Goal: Information Seeking & Learning: Learn about a topic

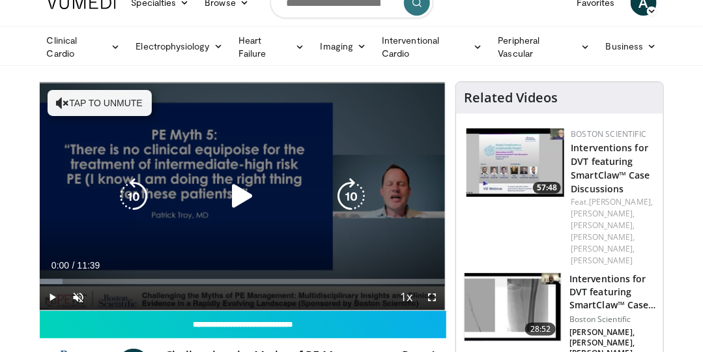
scroll to position [74, 0]
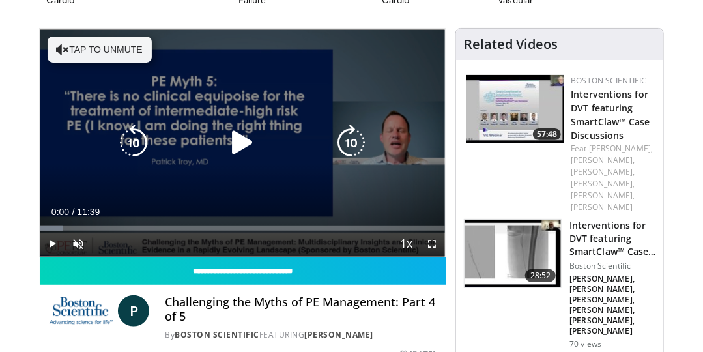
click at [236, 147] on icon "Video Player" at bounding box center [242, 142] width 36 height 36
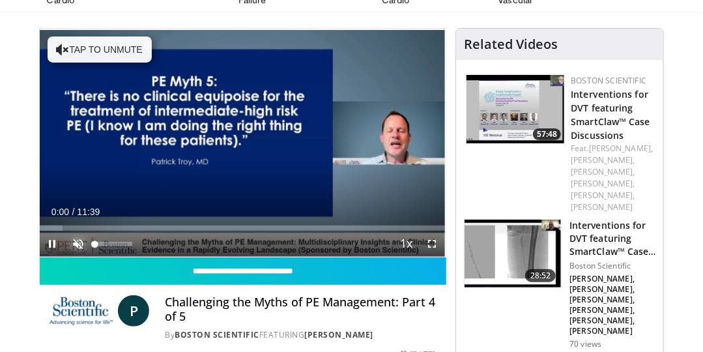
click at [79, 237] on span "Video Player" at bounding box center [79, 244] width 26 height 26
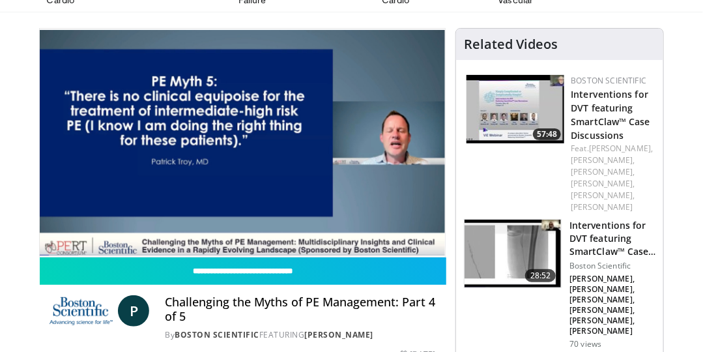
click at [432, 238] on video-js "**********" at bounding box center [243, 143] width 406 height 228
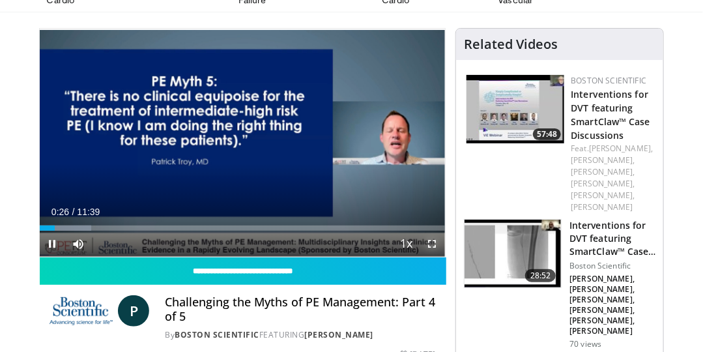
click at [430, 242] on span "Video Player" at bounding box center [432, 244] width 26 height 26
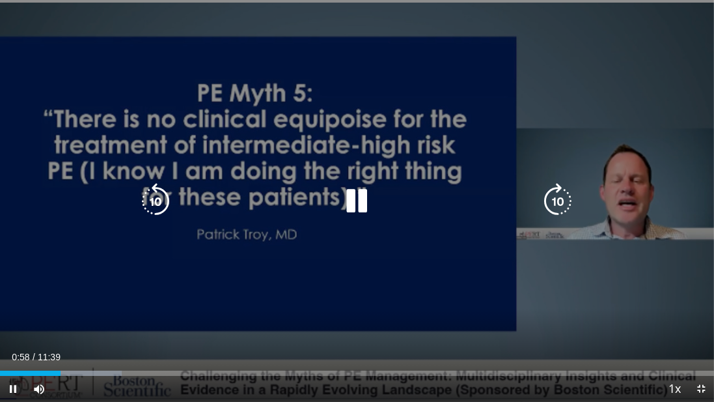
click at [355, 207] on icon "Video Player" at bounding box center [357, 201] width 36 height 36
click at [363, 203] on icon "Video Player" at bounding box center [357, 201] width 36 height 36
click at [348, 195] on icon "Video Player" at bounding box center [357, 201] width 36 height 36
click at [250, 72] on div "10 seconds Tap to unmute" at bounding box center [357, 201] width 714 height 402
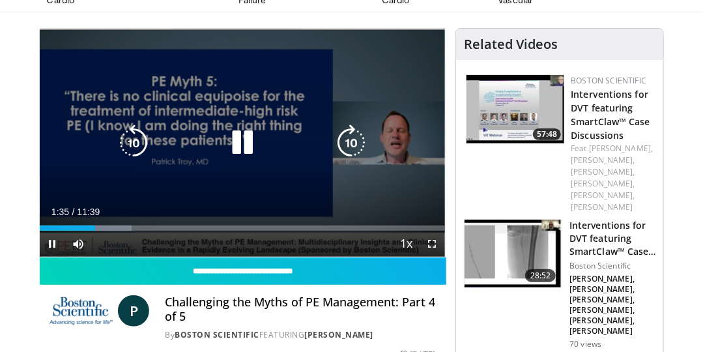
click at [238, 131] on icon "Video Player" at bounding box center [242, 142] width 36 height 36
click at [235, 136] on icon "Video Player" at bounding box center [242, 142] width 36 height 36
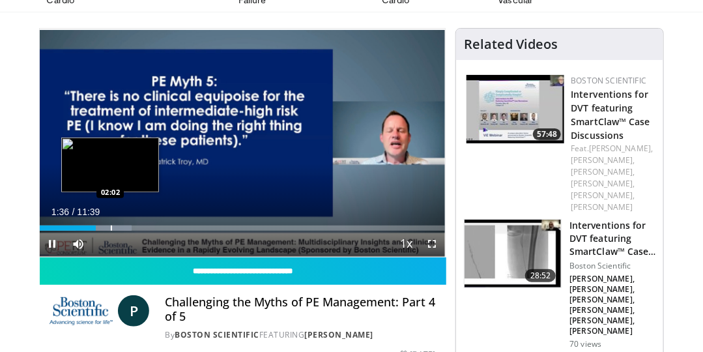
click at [111, 225] on div "Progress Bar" at bounding box center [111, 227] width 1 height 5
click at [121, 225] on div "Progress Bar" at bounding box center [121, 227] width 1 height 5
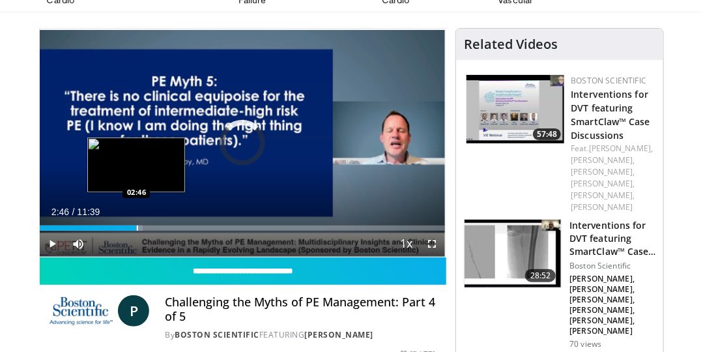
click at [137, 225] on div "Progress Bar" at bounding box center [137, 227] width 1 height 5
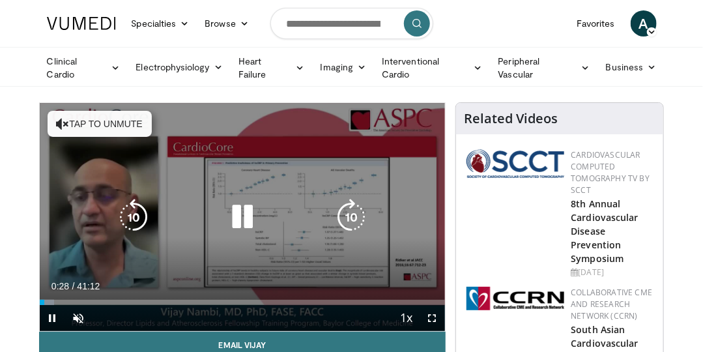
click at [105, 115] on button "Tap to unmute" at bounding box center [100, 124] width 104 height 26
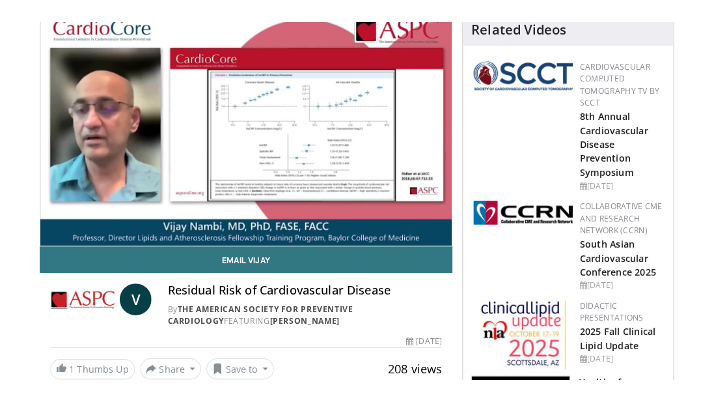
scroll to position [111, 0]
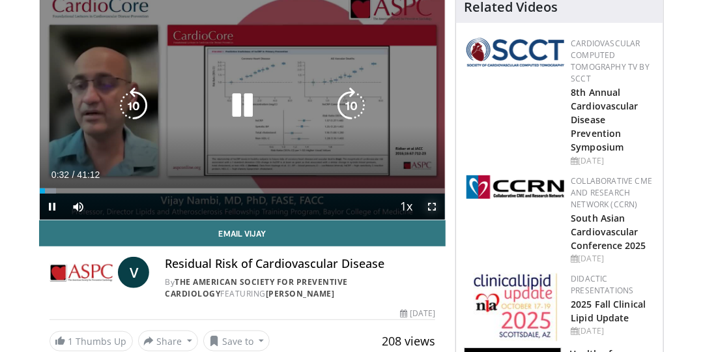
drag, startPoint x: 430, startPoint y: 204, endPoint x: 433, endPoint y: 236, distance: 32.1
click at [430, 204] on span "Video Player" at bounding box center [432, 206] width 26 height 26
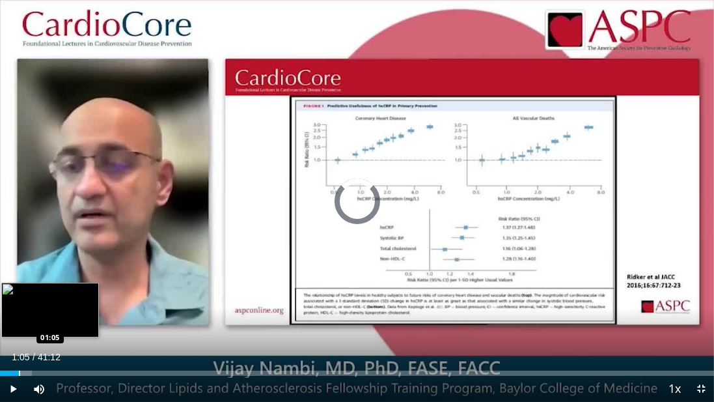
click at [19, 351] on div "Progress Bar" at bounding box center [19, 373] width 1 height 5
click at [27, 351] on div "Progress Bar" at bounding box center [27, 373] width 1 height 5
click at [34, 351] on div "Progress Bar" at bounding box center [32, 373] width 27 height 5
click at [42, 351] on div "Progress Bar" at bounding box center [42, 373] width 1 height 5
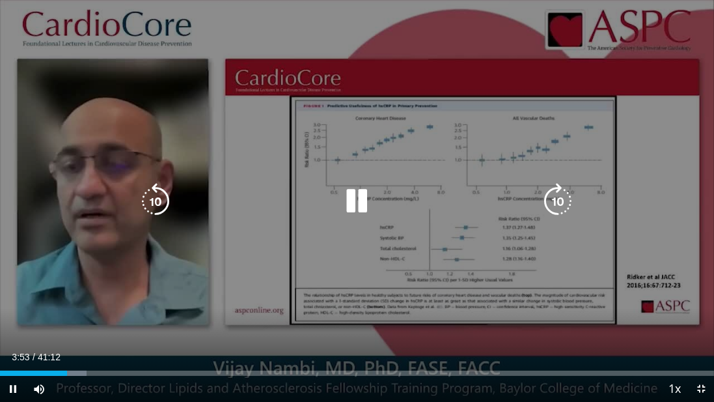
click at [281, 285] on div "10 seconds Tap to unmute" at bounding box center [357, 201] width 714 height 402
click at [353, 199] on icon "Video Player" at bounding box center [357, 201] width 36 height 36
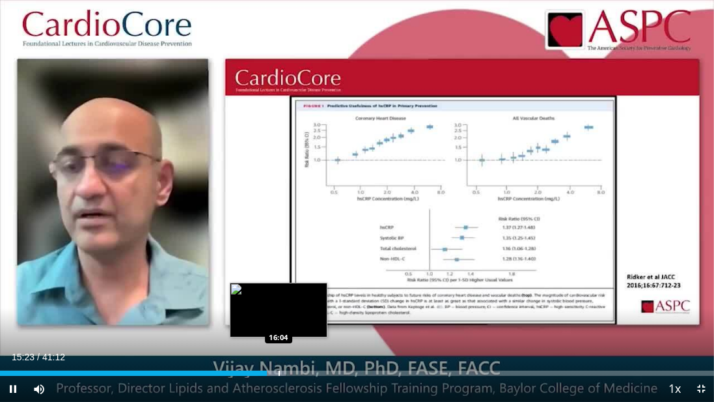
click at [279, 351] on div "Progress Bar" at bounding box center [279, 373] width 1 height 5
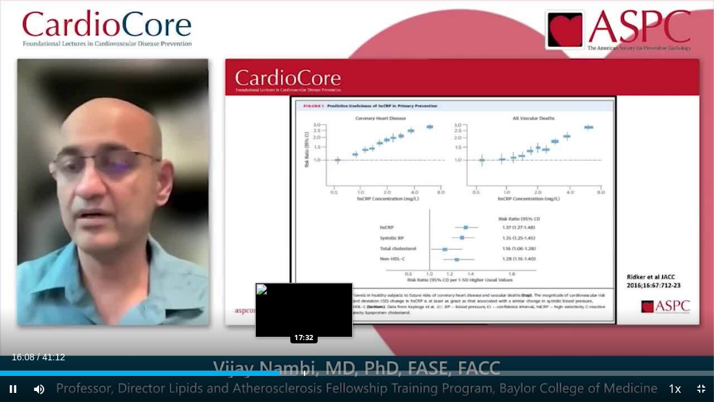
click at [303, 351] on div "Loaded : 41.60% 16:08 17:32" at bounding box center [357, 373] width 714 height 5
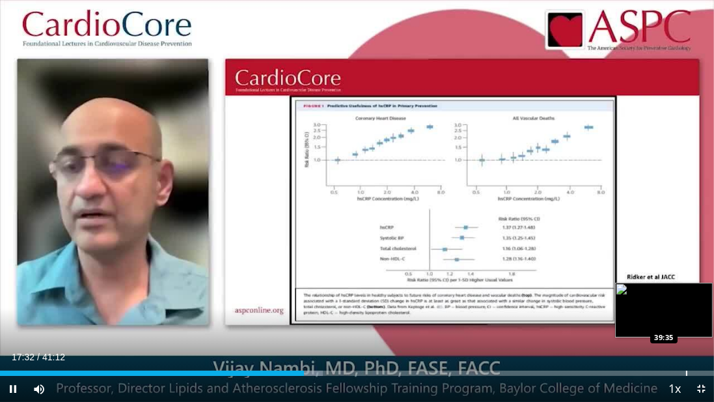
click at [686, 351] on div "Progress Bar" at bounding box center [686, 373] width 1 height 5
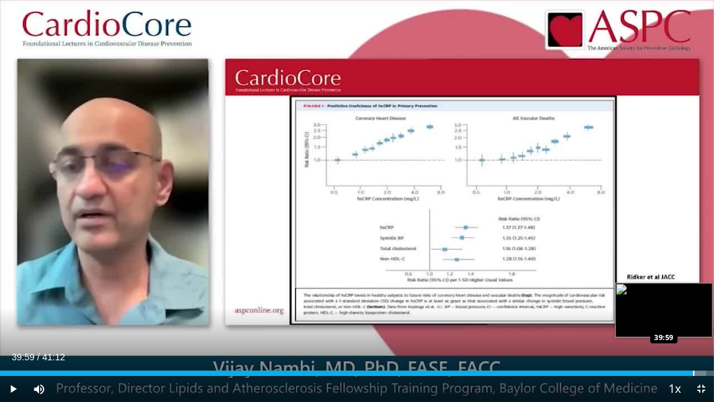
click at [693, 351] on div "Progress Bar" at bounding box center [693, 373] width 1 height 5
click at [698, 351] on div "Progress Bar" at bounding box center [698, 373] width 1 height 5
click at [702, 351] on div "Progress Bar" at bounding box center [703, 373] width 1 height 5
click at [702, 351] on div "Progress Bar" at bounding box center [707, 373] width 1 height 5
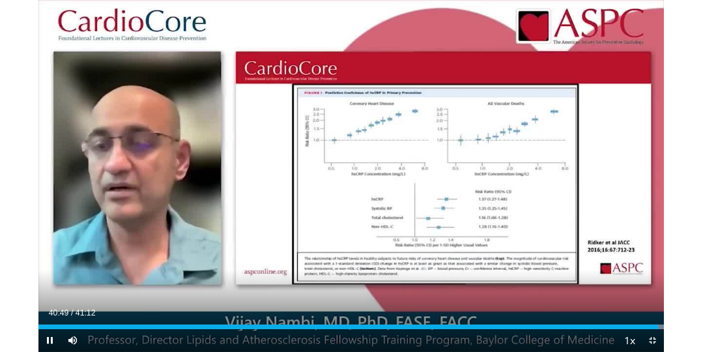
scroll to position [340, 0]
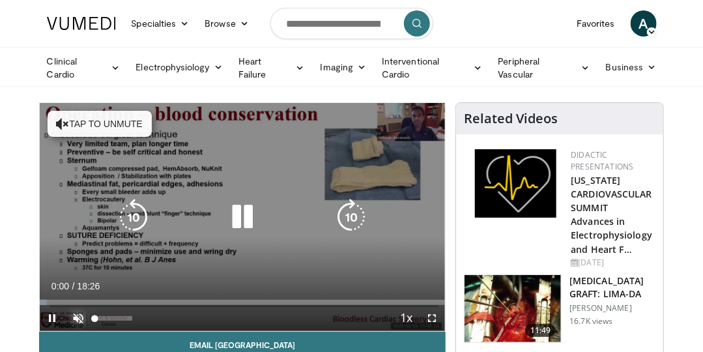
click at [77, 314] on span "Video Player" at bounding box center [79, 318] width 26 height 26
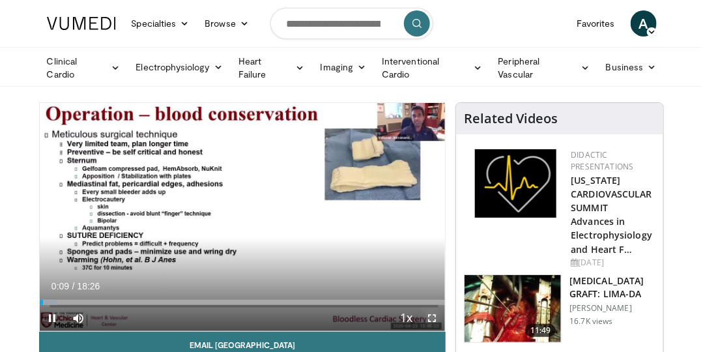
click at [429, 313] on span "Video Player" at bounding box center [432, 318] width 26 height 26
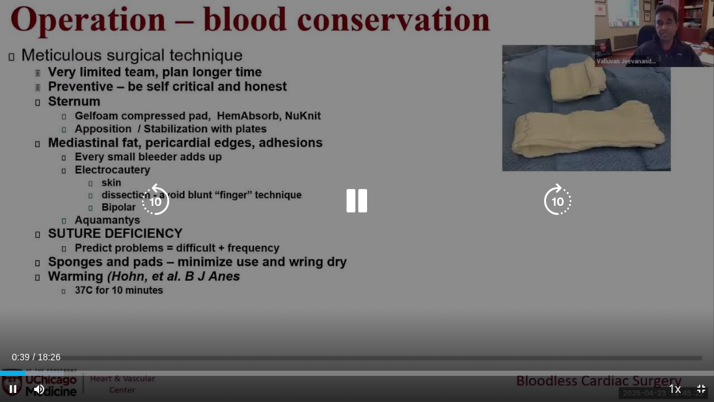
click at [555, 203] on icon "Video Player" at bounding box center [558, 201] width 36 height 36
click at [563, 211] on icon "Video Player" at bounding box center [558, 201] width 36 height 36
click at [557, 197] on icon "Video Player" at bounding box center [558, 201] width 36 height 36
click at [557, 186] on icon "Video Player" at bounding box center [558, 201] width 36 height 36
click at [556, 199] on icon "Video Player" at bounding box center [558, 201] width 36 height 36
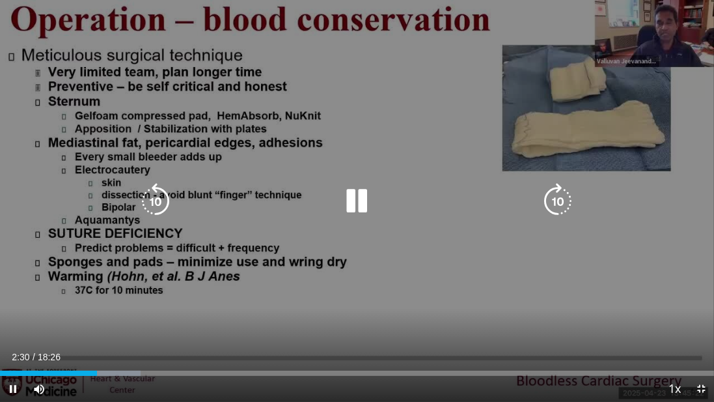
click at [559, 201] on icon "Video Player" at bounding box center [558, 201] width 36 height 36
click at [558, 202] on icon "Video Player" at bounding box center [558, 201] width 36 height 36
click at [552, 199] on icon "Video Player" at bounding box center [558, 201] width 36 height 36
click at [552, 206] on icon "Video Player" at bounding box center [558, 201] width 36 height 36
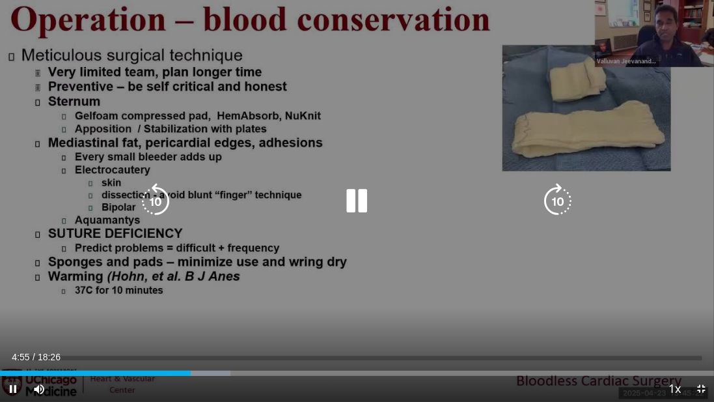
drag, startPoint x: 563, startPoint y: 206, endPoint x: 555, endPoint y: 204, distance: 8.7
click at [563, 206] on icon "Video Player" at bounding box center [558, 201] width 36 height 36
click at [573, 193] on icon "Video Player" at bounding box center [558, 201] width 36 height 36
click at [562, 198] on icon "Video Player" at bounding box center [558, 201] width 36 height 36
click at [549, 203] on icon "Video Player" at bounding box center [558, 201] width 36 height 36
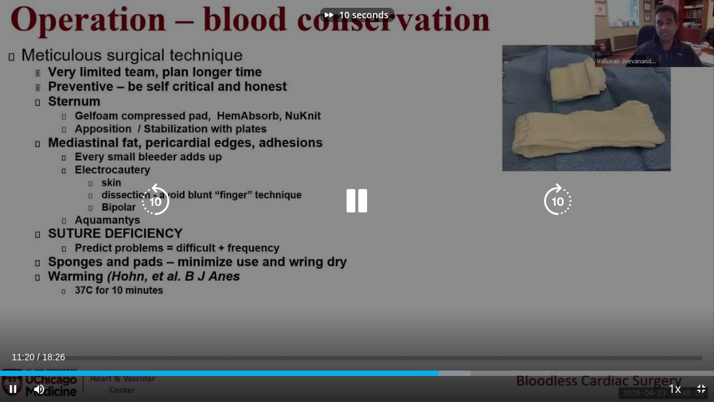
click at [549, 203] on icon "Video Player" at bounding box center [558, 201] width 36 height 36
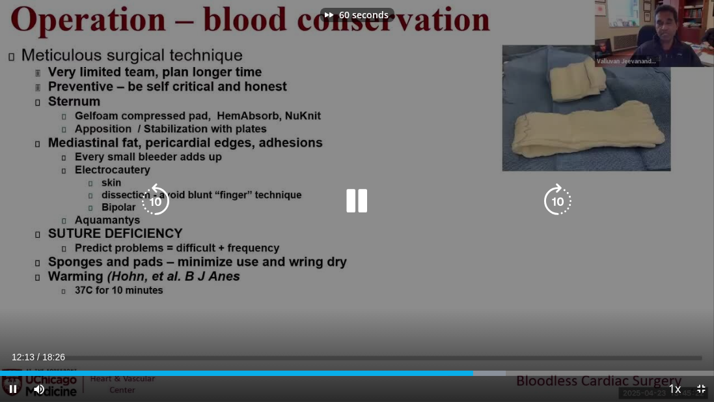
click at [549, 203] on icon "Video Player" at bounding box center [558, 201] width 36 height 36
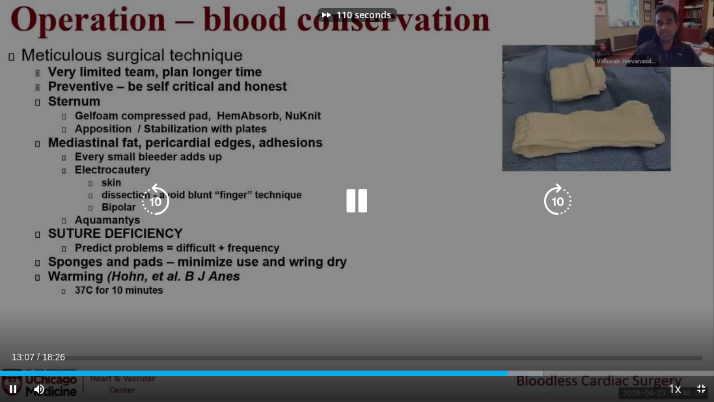
click at [549, 203] on icon "Video Player" at bounding box center [558, 201] width 36 height 36
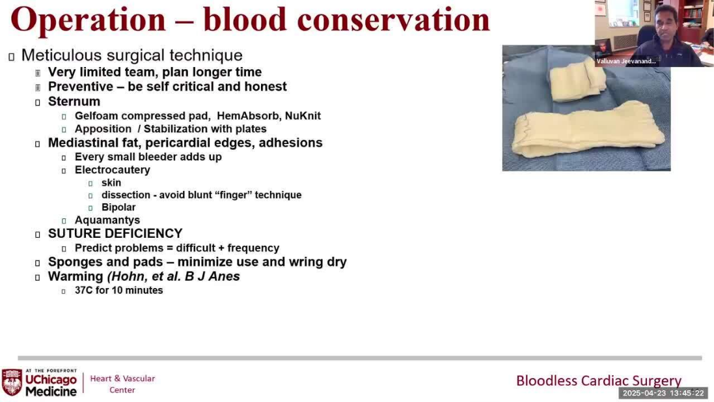
click at [549, 203] on div "120 seconds Tap to unmute" at bounding box center [357, 201] width 714 height 402
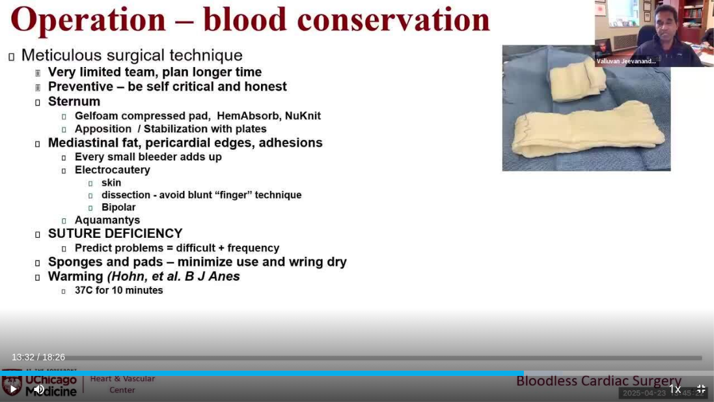
click at [549, 203] on div "120 seconds Tap to unmute" at bounding box center [357, 201] width 714 height 402
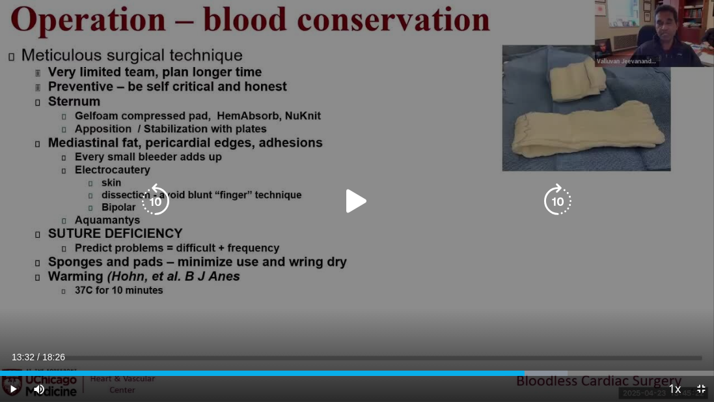
click at [542, 203] on icon "Video Player" at bounding box center [558, 201] width 36 height 36
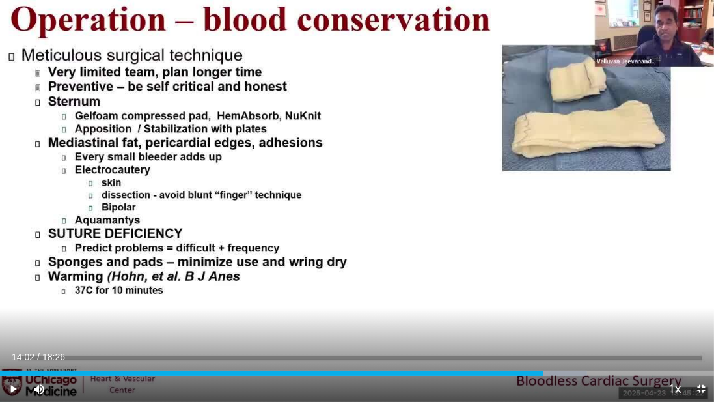
click at [542, 203] on div "30 seconds Tap to unmute" at bounding box center [357, 201] width 714 height 402
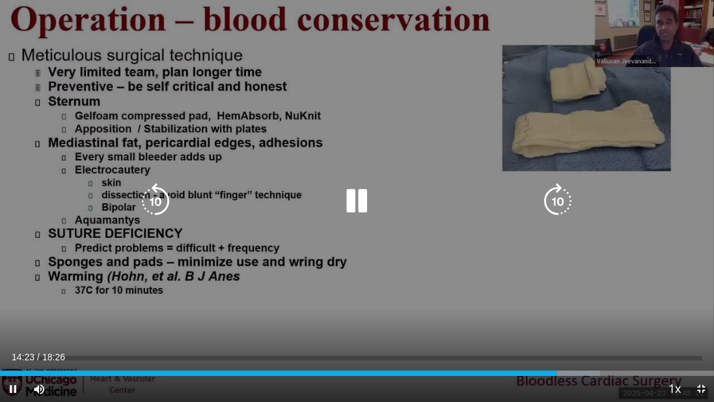
click at [553, 203] on icon "Video Player" at bounding box center [558, 201] width 36 height 36
click at [553, 201] on icon "Video Player" at bounding box center [558, 201] width 36 height 36
click at [552, 201] on icon "Video Player" at bounding box center [558, 201] width 36 height 36
click at [551, 199] on icon "Video Player" at bounding box center [558, 201] width 36 height 36
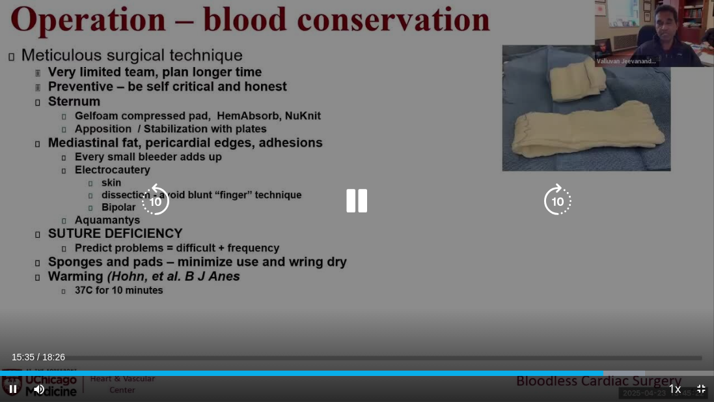
click at [550, 206] on icon "Video Player" at bounding box center [558, 201] width 36 height 36
click at [550, 204] on icon "Video Player" at bounding box center [558, 201] width 36 height 36
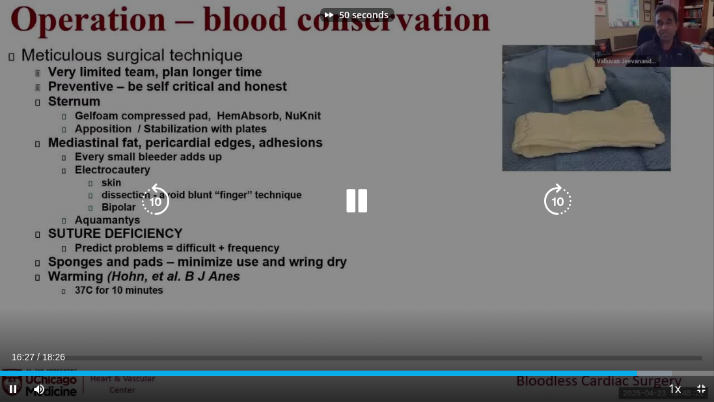
click at [550, 204] on icon "Video Player" at bounding box center [558, 201] width 36 height 36
click at [548, 201] on icon "Video Player" at bounding box center [558, 201] width 36 height 36
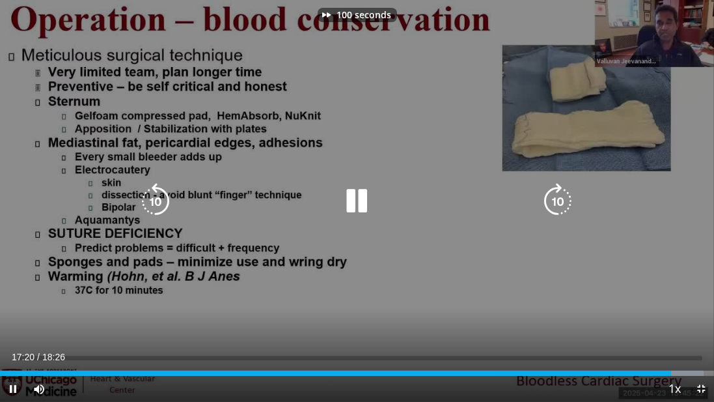
click at [548, 201] on icon "Video Player" at bounding box center [558, 201] width 36 height 36
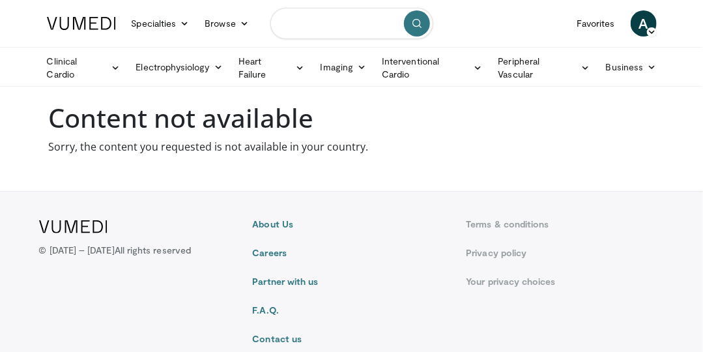
click at [318, 25] on input "Search topics, interventions" at bounding box center [351, 23] width 163 height 31
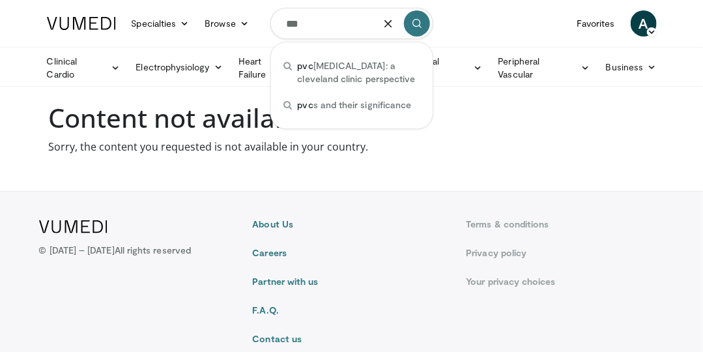
type input "***"
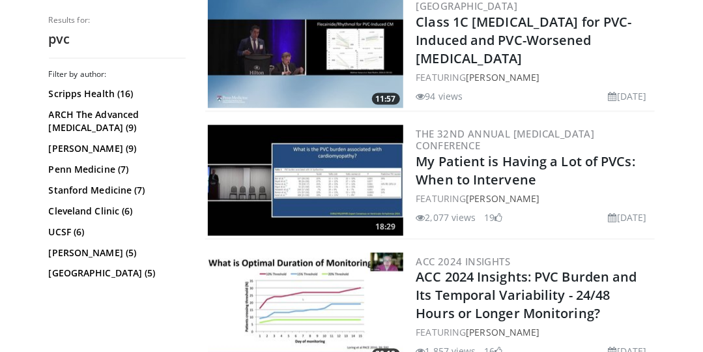
scroll to position [585, 0]
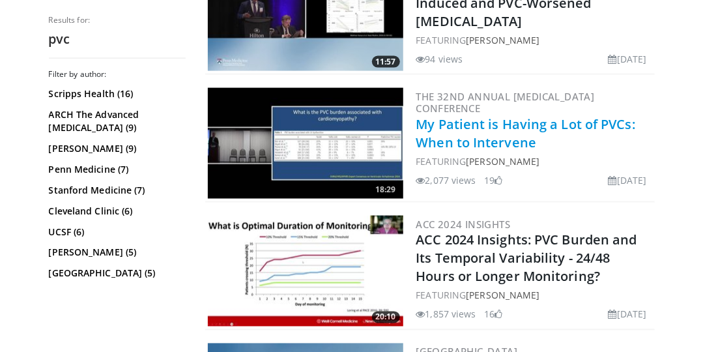
click at [485, 125] on link "My Patient is Having a Lot of PVCs: When to Intervene" at bounding box center [525, 133] width 219 height 36
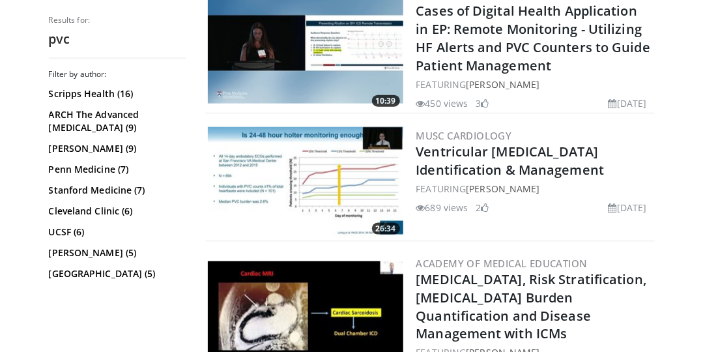
scroll to position [2148, 0]
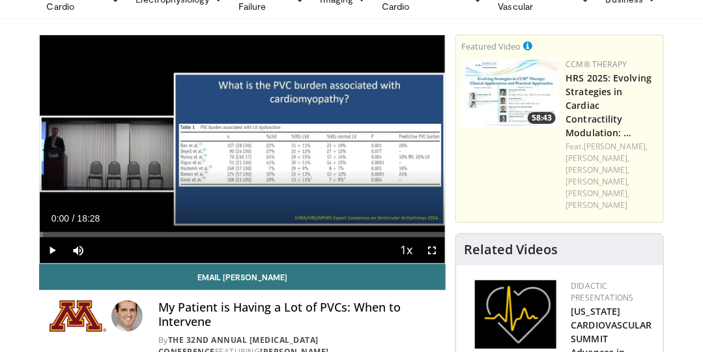
scroll to position [74, 0]
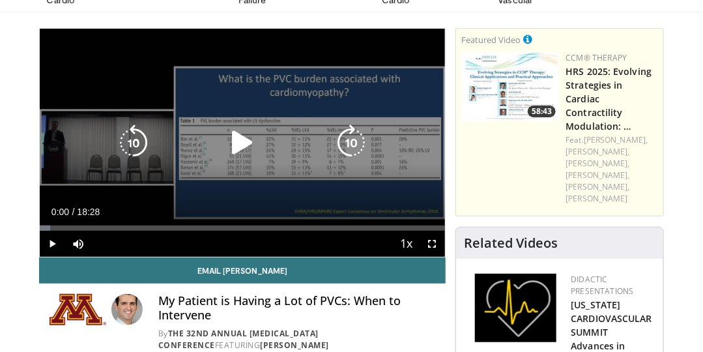
click at [238, 141] on icon "Video Player" at bounding box center [242, 142] width 36 height 36
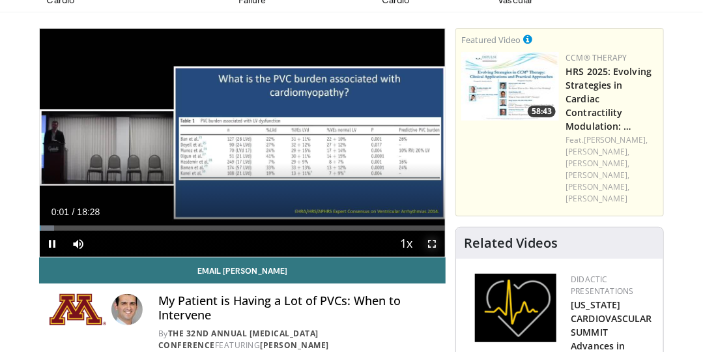
click at [433, 241] on span "Video Player" at bounding box center [432, 244] width 26 height 26
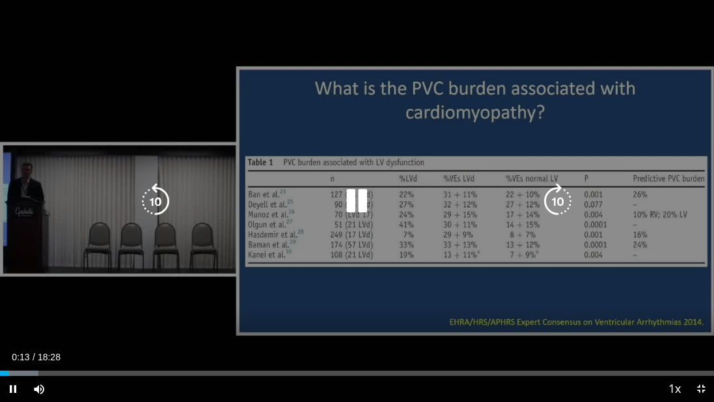
click at [551, 199] on icon "Video Player" at bounding box center [558, 201] width 36 height 36
click at [550, 199] on icon "Video Player" at bounding box center [558, 201] width 36 height 36
click at [548, 198] on icon "Video Player" at bounding box center [558, 201] width 36 height 36
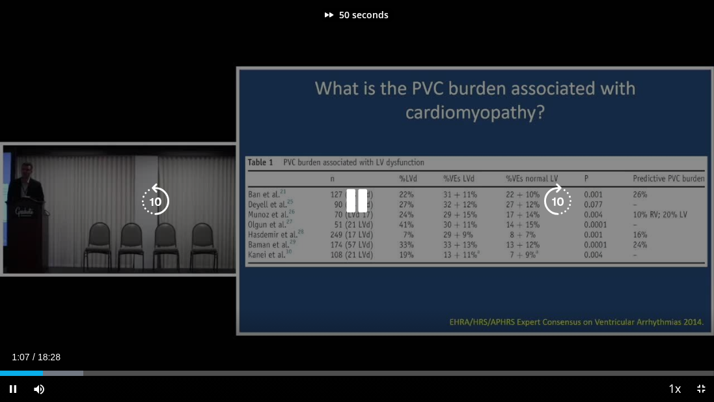
click at [548, 197] on icon "Video Player" at bounding box center [558, 201] width 36 height 36
click at [546, 197] on icon "Video Player" at bounding box center [558, 201] width 36 height 36
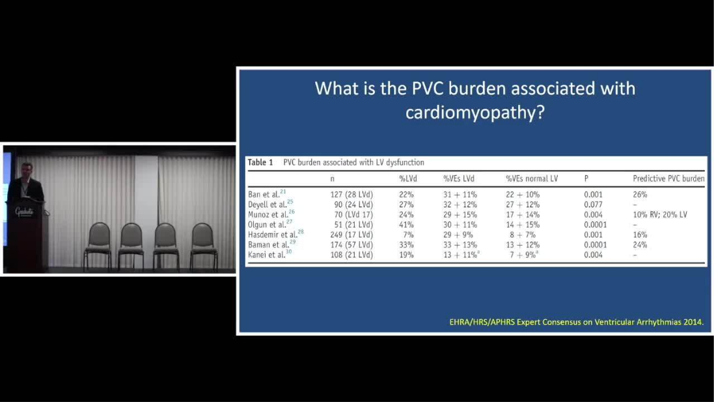
click at [546, 197] on div "20 seconds Tap to unmute" at bounding box center [357, 201] width 714 height 402
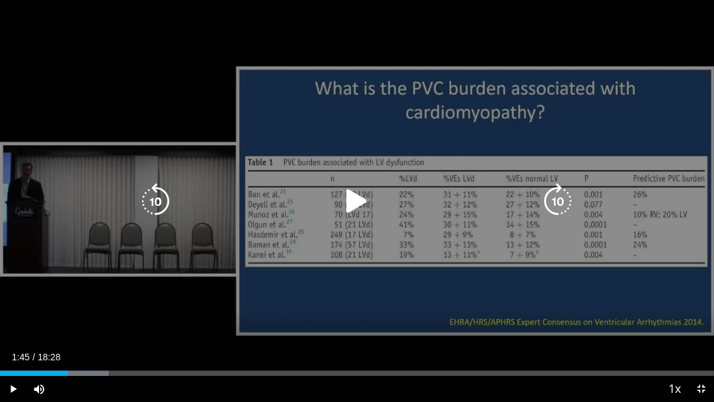
click at [548, 207] on icon "Video Player" at bounding box center [558, 201] width 36 height 36
click at [548, 206] on icon "Video Player" at bounding box center [558, 201] width 36 height 36
click at [546, 204] on icon "Video Player" at bounding box center [558, 201] width 36 height 36
click at [546, 203] on icon "Video Player" at bounding box center [558, 201] width 36 height 36
click at [369, 199] on icon "Video Player" at bounding box center [357, 201] width 36 height 36
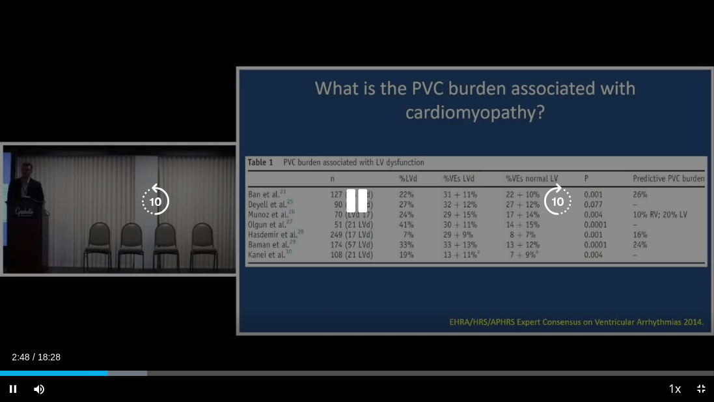
click at [551, 201] on icon "Video Player" at bounding box center [558, 201] width 36 height 36
click at [559, 203] on icon "Video Player" at bounding box center [558, 201] width 36 height 36
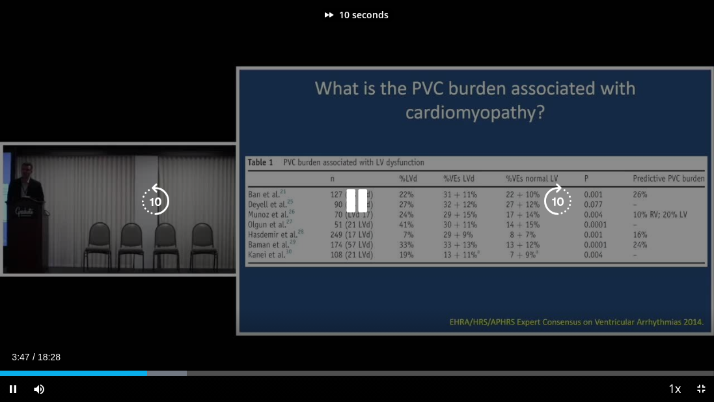
click at [559, 203] on icon "Video Player" at bounding box center [558, 201] width 36 height 36
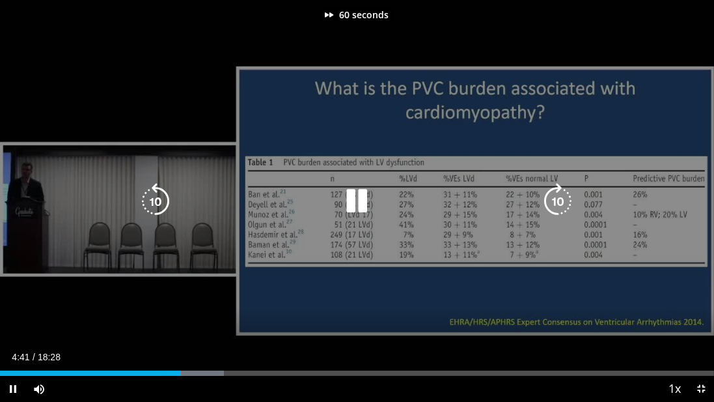
click at [559, 203] on icon "Video Player" at bounding box center [558, 201] width 36 height 36
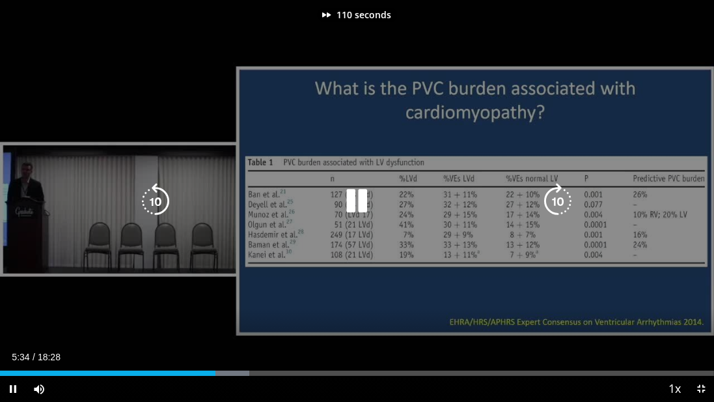
click at [559, 203] on icon "Video Player" at bounding box center [558, 201] width 36 height 36
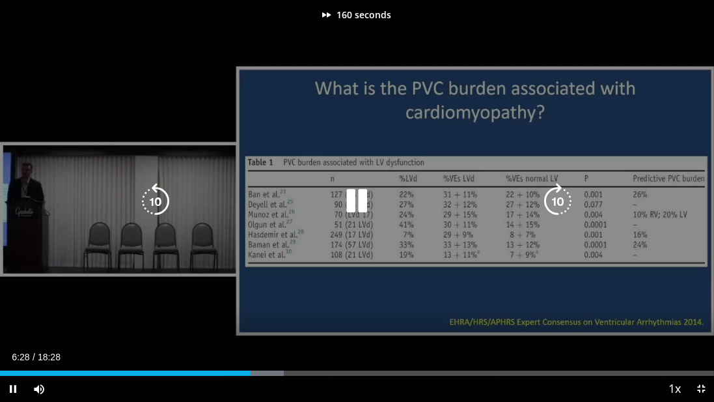
click at [559, 203] on icon "Video Player" at bounding box center [558, 201] width 36 height 36
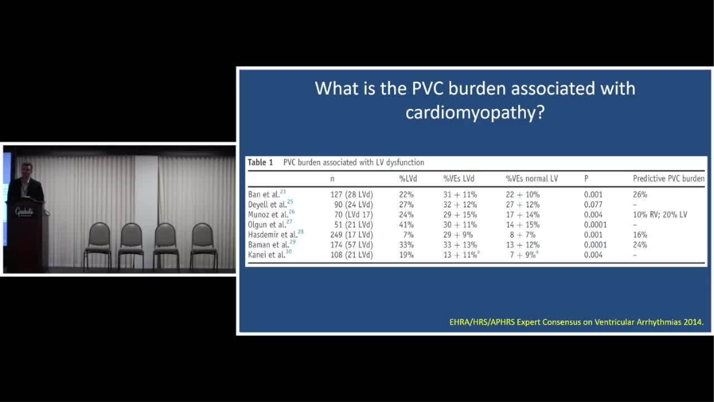
click at [559, 203] on div "170 seconds Tap to unmute" at bounding box center [357, 201] width 714 height 402
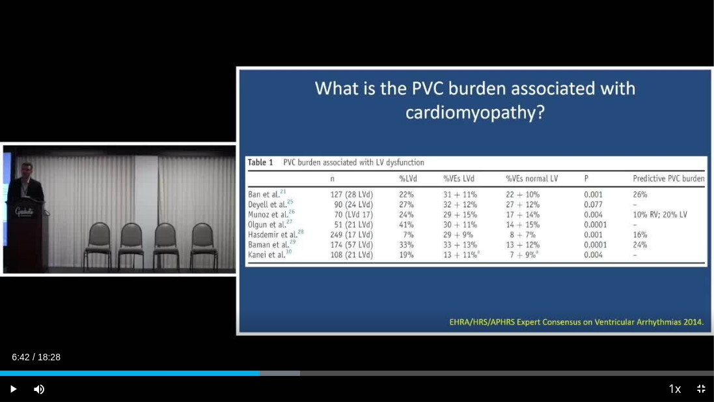
click at [559, 203] on div "170 seconds Tap to unmute" at bounding box center [357, 201] width 714 height 402
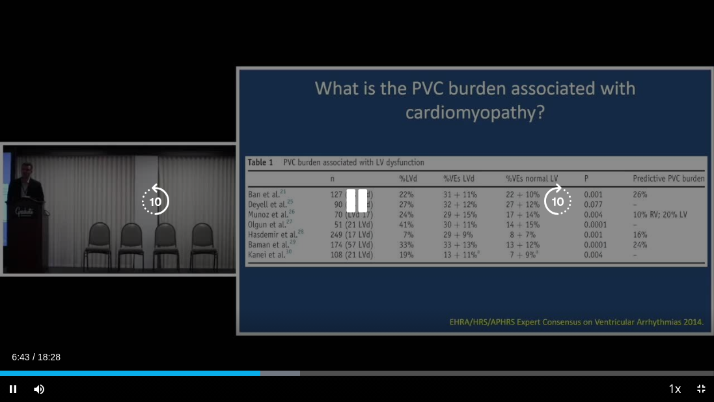
click at [559, 203] on icon "Video Player" at bounding box center [558, 201] width 36 height 36
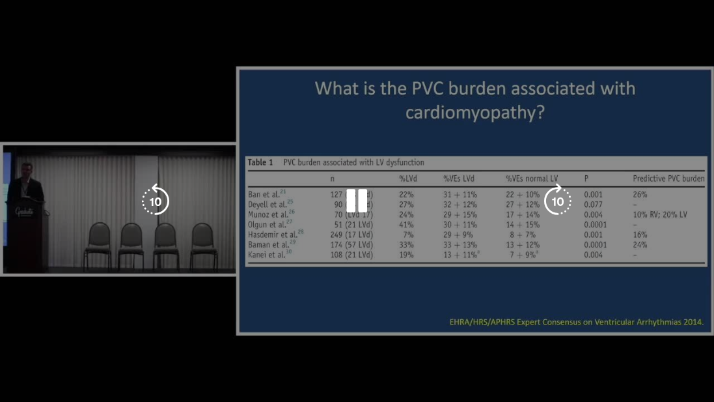
click at [559, 203] on div "20 seconds Tap to unmute" at bounding box center [357, 201] width 714 height 402
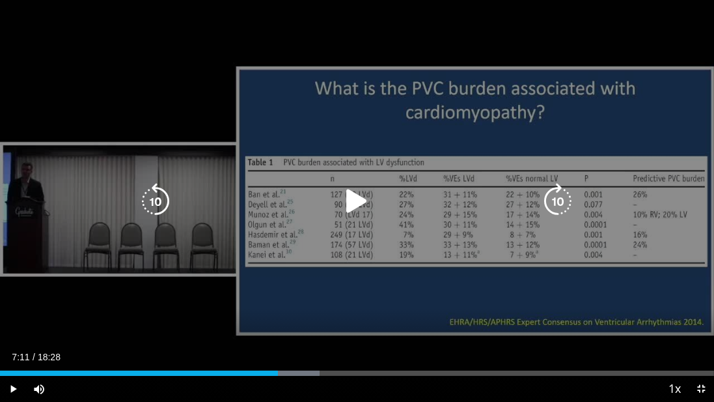
click at [342, 209] on icon "Video Player" at bounding box center [357, 201] width 36 height 36
click at [354, 201] on icon "Video Player" at bounding box center [357, 201] width 36 height 36
click at [343, 200] on icon "Video Player" at bounding box center [357, 201] width 36 height 36
click at [555, 203] on icon "Video Player" at bounding box center [558, 201] width 36 height 36
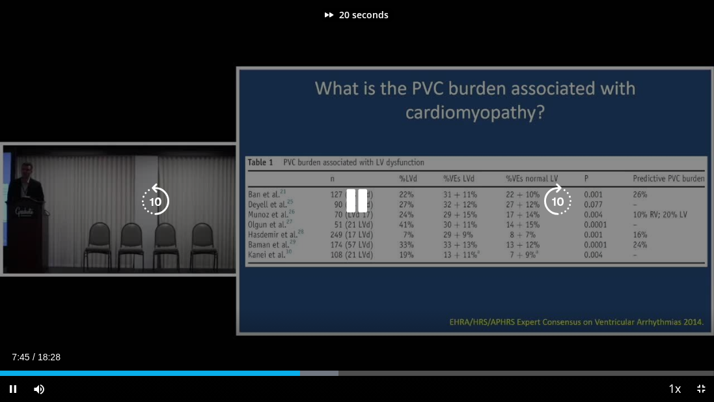
click at [555, 203] on icon "Video Player" at bounding box center [558, 201] width 36 height 36
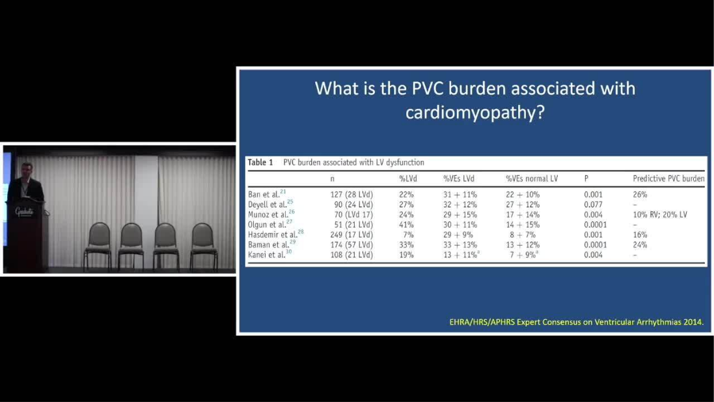
click at [555, 203] on div "50 seconds Tap to unmute" at bounding box center [357, 201] width 714 height 402
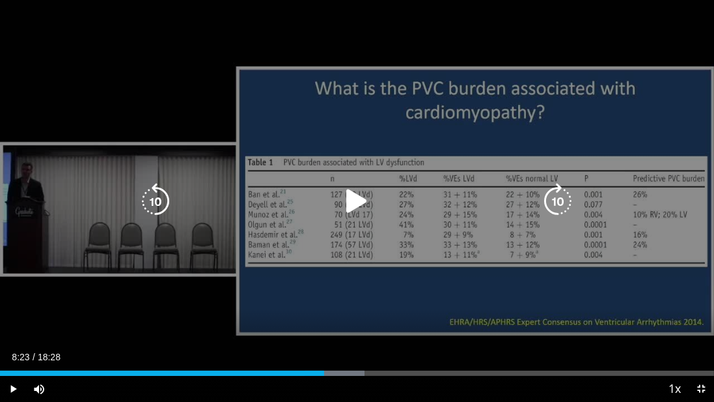
click at [561, 206] on icon "Video Player" at bounding box center [558, 201] width 36 height 36
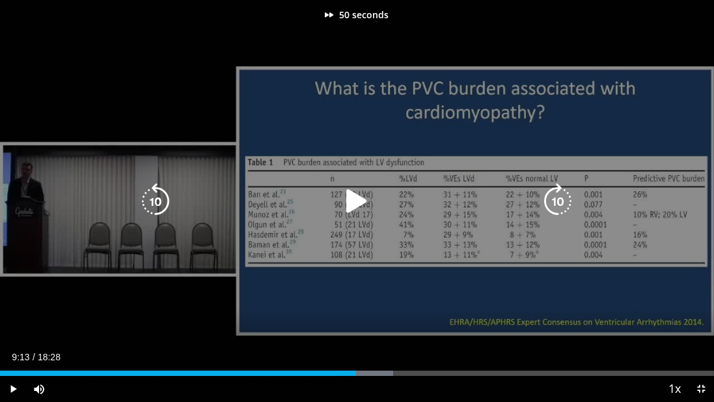
click at [561, 206] on icon "Video Player" at bounding box center [558, 201] width 36 height 36
click at [366, 206] on icon "Video Player" at bounding box center [357, 201] width 36 height 36
click at [568, 204] on icon "Video Player" at bounding box center [558, 201] width 36 height 36
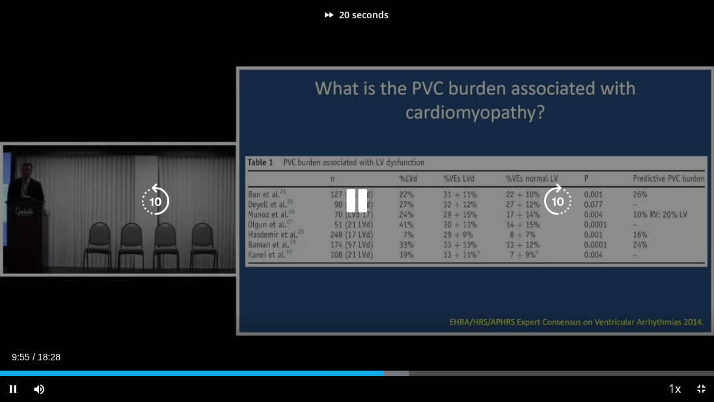
click at [568, 204] on icon "Video Player" at bounding box center [558, 201] width 36 height 36
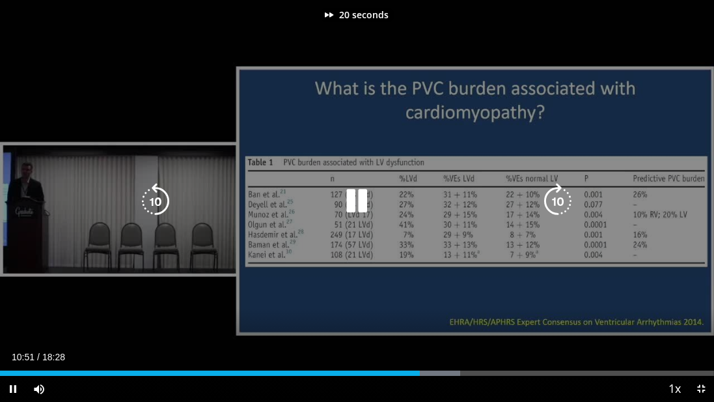
click at [568, 204] on icon "Video Player" at bounding box center [558, 201] width 36 height 36
click at [566, 202] on icon "Video Player" at bounding box center [558, 201] width 36 height 36
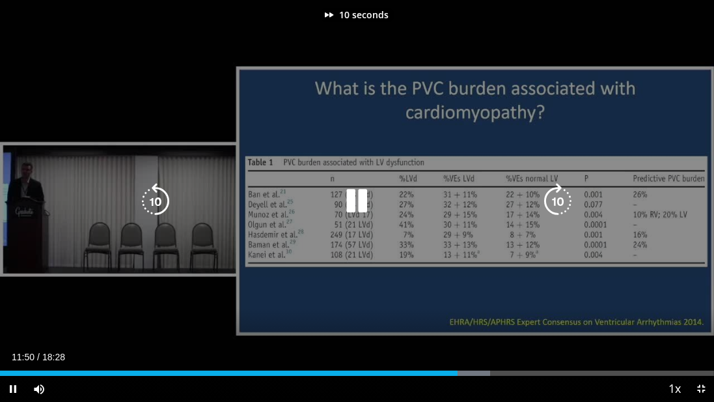
click at [566, 202] on icon "Video Player" at bounding box center [558, 201] width 36 height 36
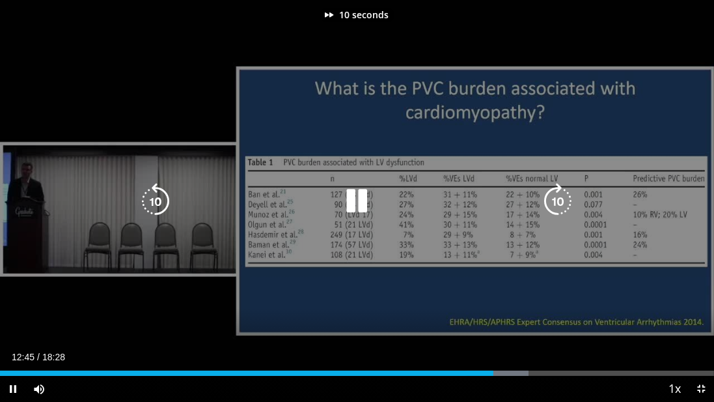
click at [566, 202] on icon "Video Player" at bounding box center [558, 201] width 36 height 36
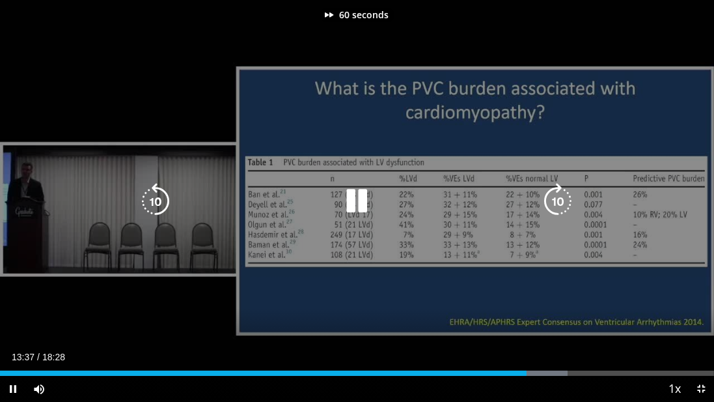
click at [566, 202] on icon "Video Player" at bounding box center [558, 201] width 36 height 36
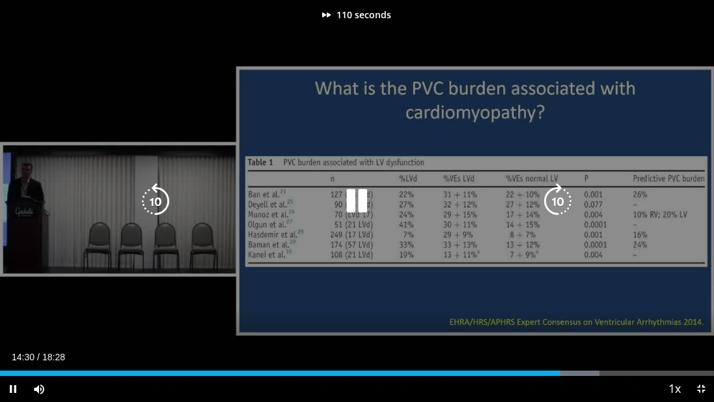
click at [566, 202] on icon "Video Player" at bounding box center [558, 201] width 36 height 36
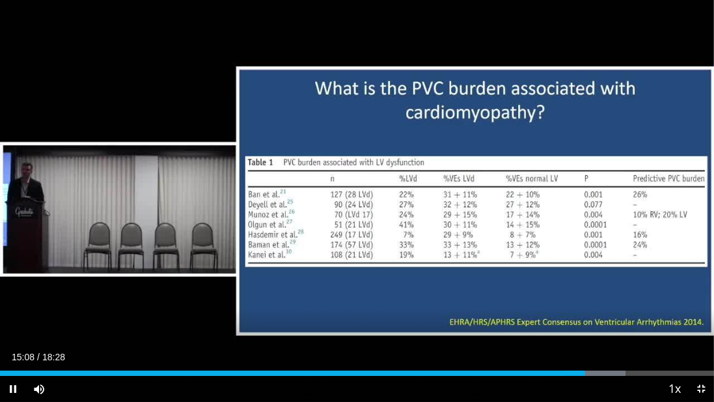
click at [566, 202] on div "20 seconds Tap to unmute" at bounding box center [357, 201] width 714 height 402
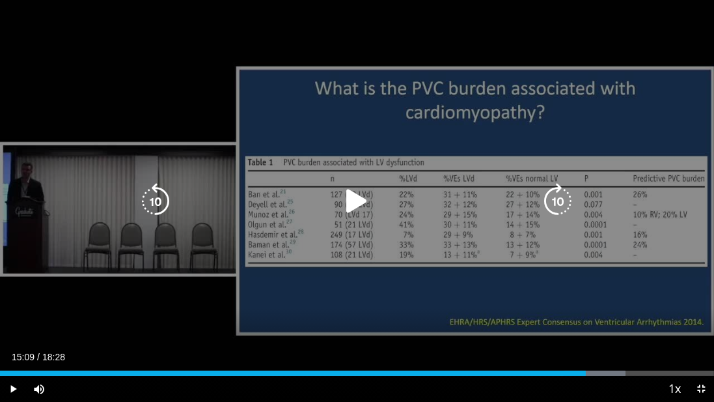
click at [566, 204] on icon "Video Player" at bounding box center [558, 201] width 36 height 36
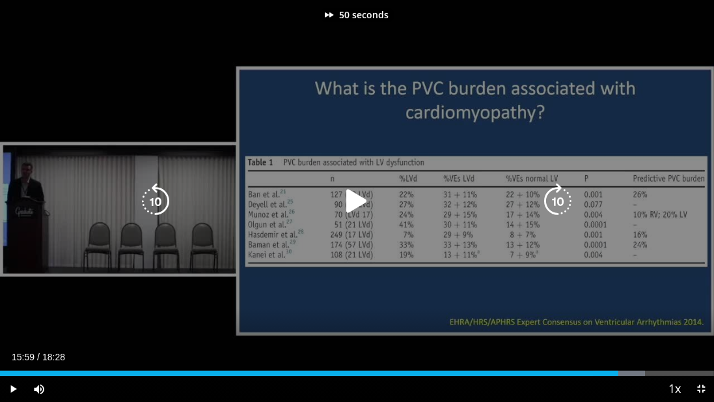
click at [566, 204] on icon "Video Player" at bounding box center [558, 201] width 36 height 36
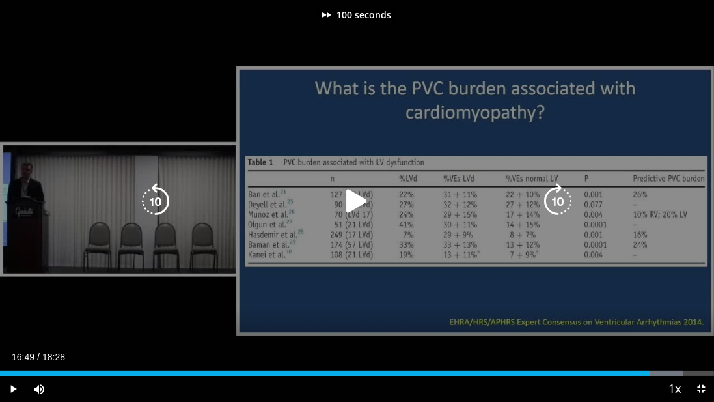
click at [566, 204] on icon "Video Player" at bounding box center [558, 201] width 36 height 36
click at [365, 202] on icon "Video Player" at bounding box center [357, 201] width 36 height 36
click at [554, 200] on icon "Video Player" at bounding box center [558, 201] width 36 height 36
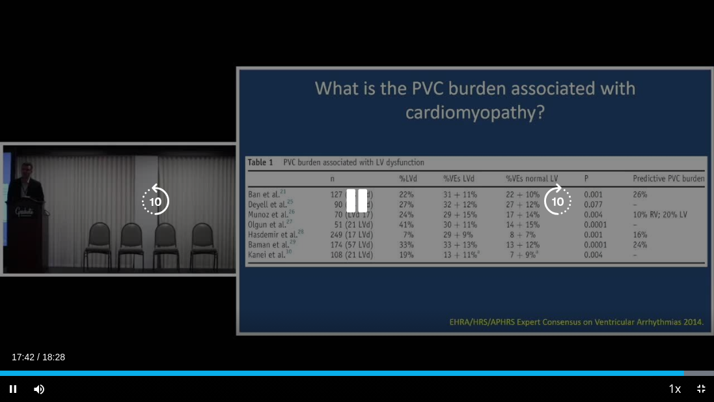
click at [556, 203] on icon "Video Player" at bounding box center [558, 201] width 36 height 36
click at [365, 201] on icon "Video Player" at bounding box center [357, 201] width 36 height 36
click at [330, 133] on div "10 seconds Tap to unmute" at bounding box center [357, 201] width 714 height 402
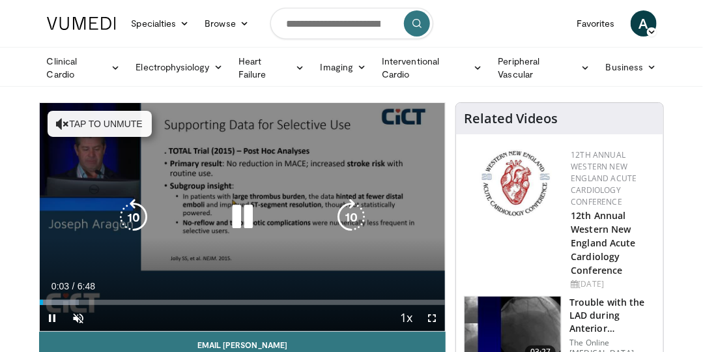
click at [71, 119] on button "Tap to unmute" at bounding box center [100, 124] width 104 height 26
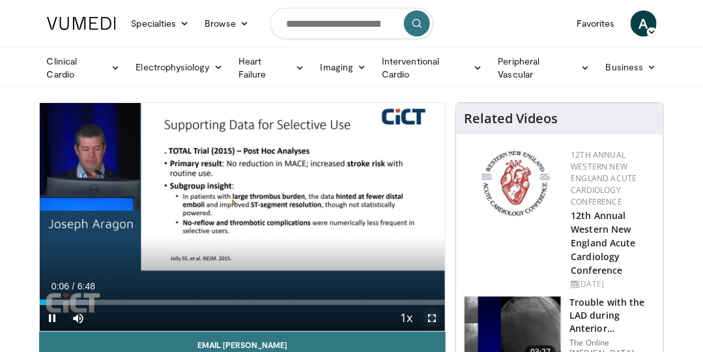
click at [436, 314] on span "Video Player" at bounding box center [432, 318] width 26 height 26
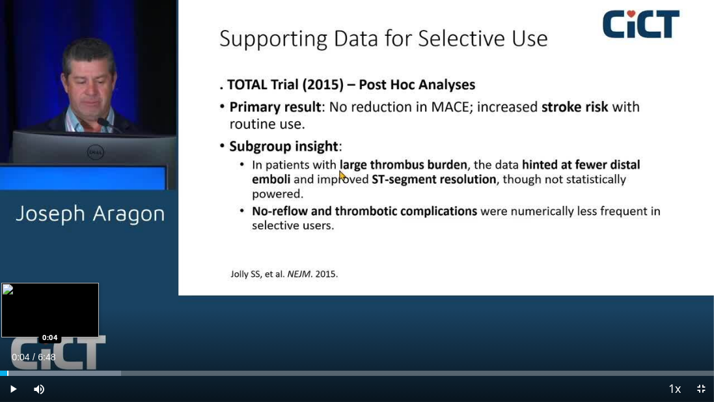
click at [7, 351] on div "Loaded : 16.97% 0:17 0:04" at bounding box center [357, 369] width 714 height 12
click at [8, 351] on div "Progress Bar" at bounding box center [8, 373] width 1 height 5
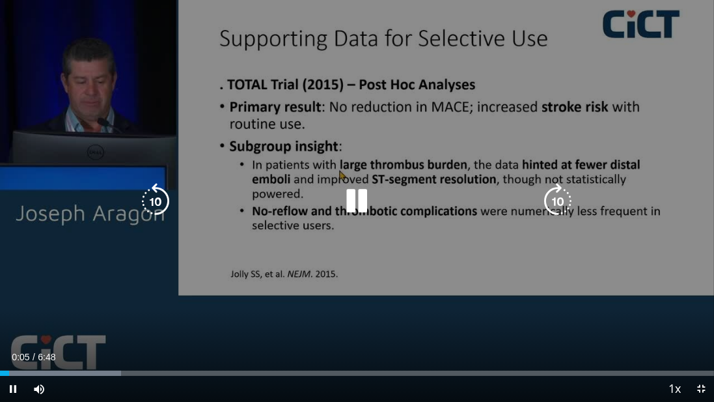
click at [174, 247] on div "10 seconds Tap to unmute" at bounding box center [357, 201] width 714 height 402
click at [318, 227] on div "10 seconds Tap to unmute" at bounding box center [357, 201] width 714 height 402
click at [550, 193] on icon "Video Player" at bounding box center [558, 201] width 36 height 36
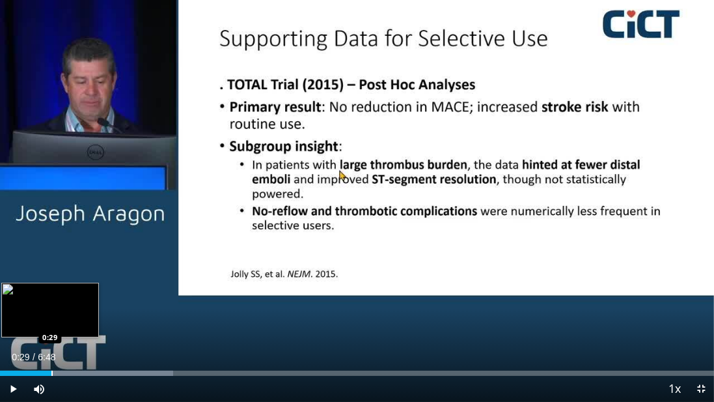
click at [51, 351] on div "Progress Bar" at bounding box center [51, 373] width 1 height 5
click at [33, 351] on div "Progress Bar" at bounding box center [33, 373] width 1 height 5
click at [64, 351] on div "Loaded : 24.25% 0:30 0:36" at bounding box center [357, 369] width 714 height 12
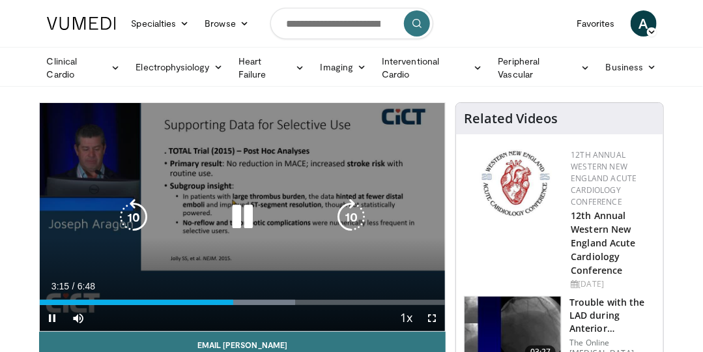
click at [247, 208] on icon "Video Player" at bounding box center [242, 217] width 36 height 36
